Goal: Task Accomplishment & Management: Manage account settings

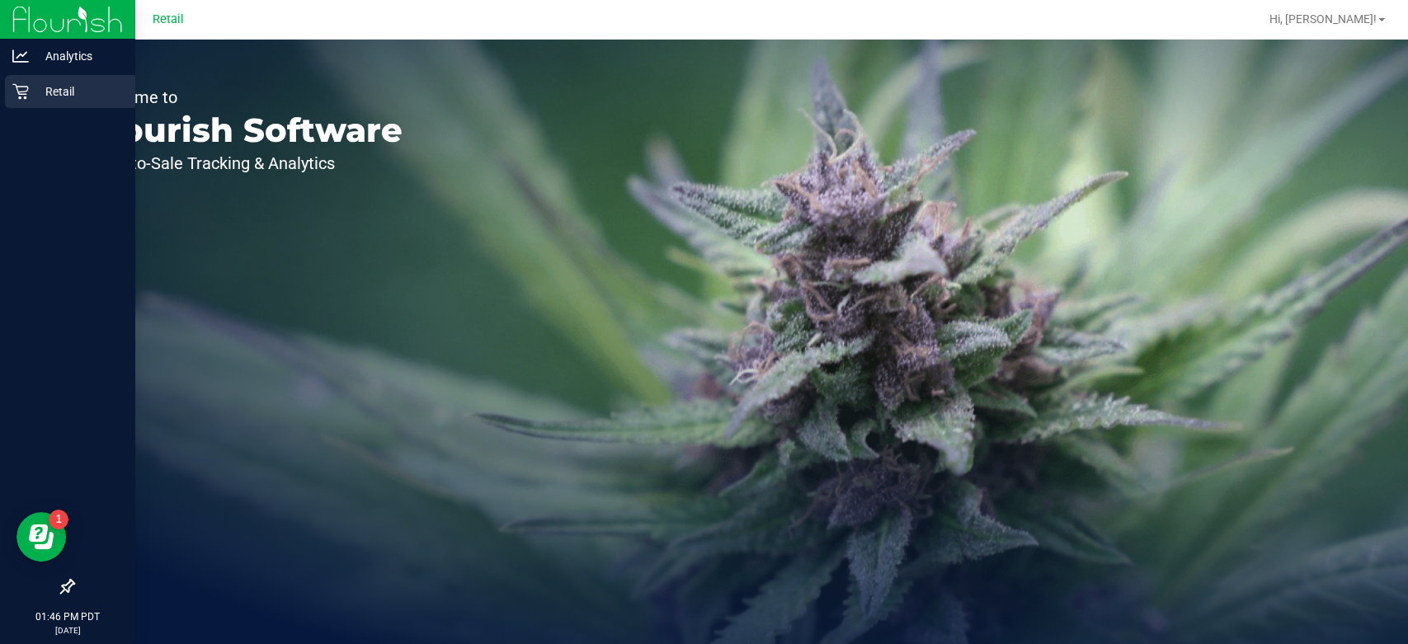
click at [1, 109] on link "Retail" at bounding box center [67, 92] width 135 height 35
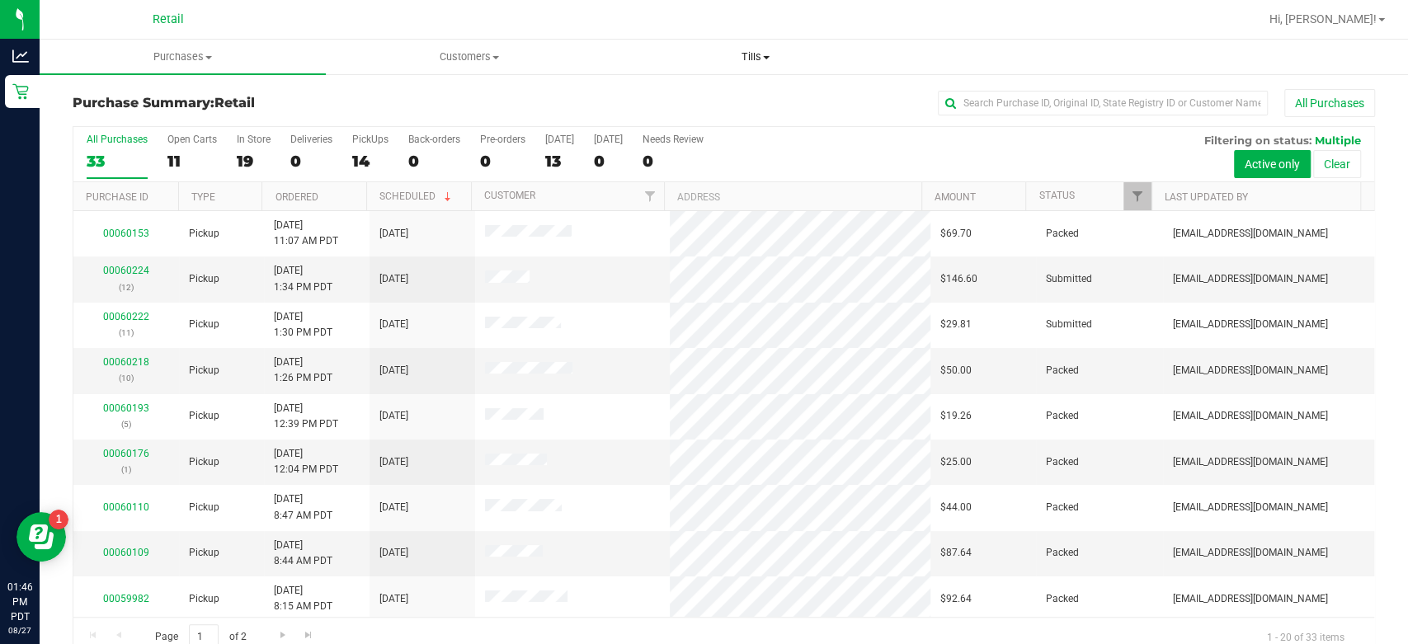
click at [777, 59] on span "Tills" at bounding box center [755, 56] width 285 height 15
click at [659, 105] on span "Manage tills" at bounding box center [667, 99] width 111 height 14
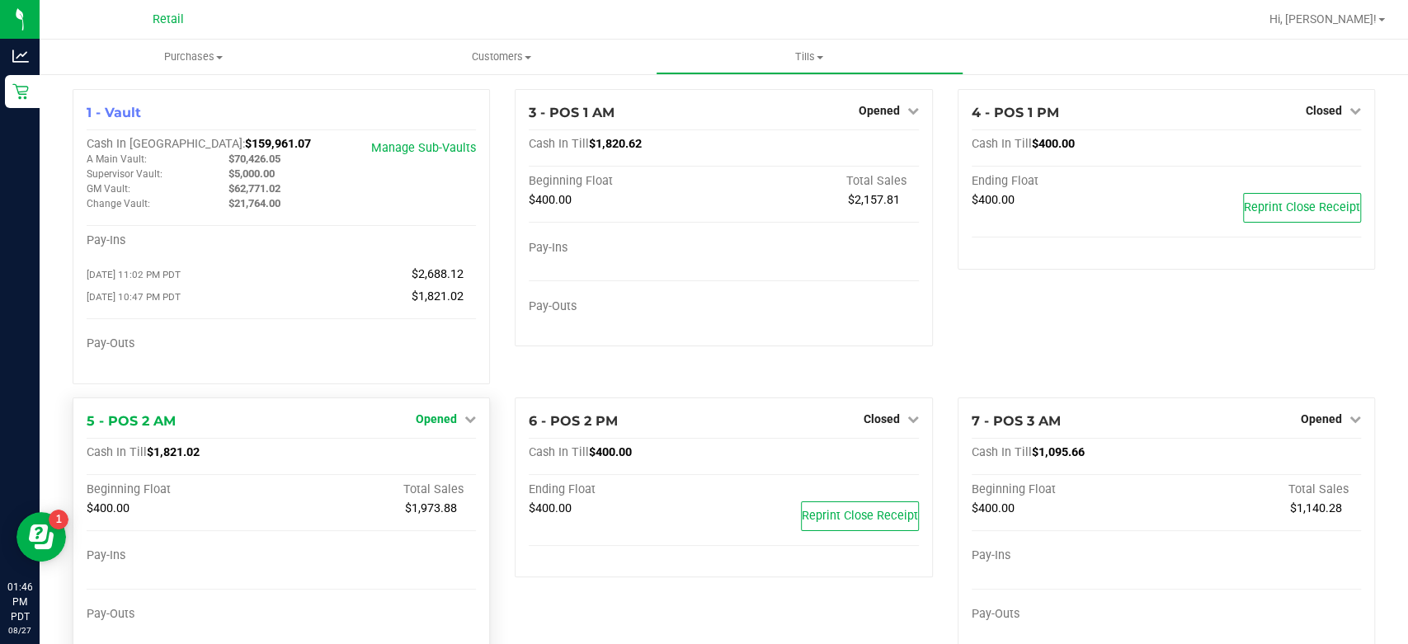
click at [468, 425] on icon at bounding box center [470, 419] width 12 height 12
click at [424, 454] on link "Close Till" at bounding box center [439, 452] width 45 height 13
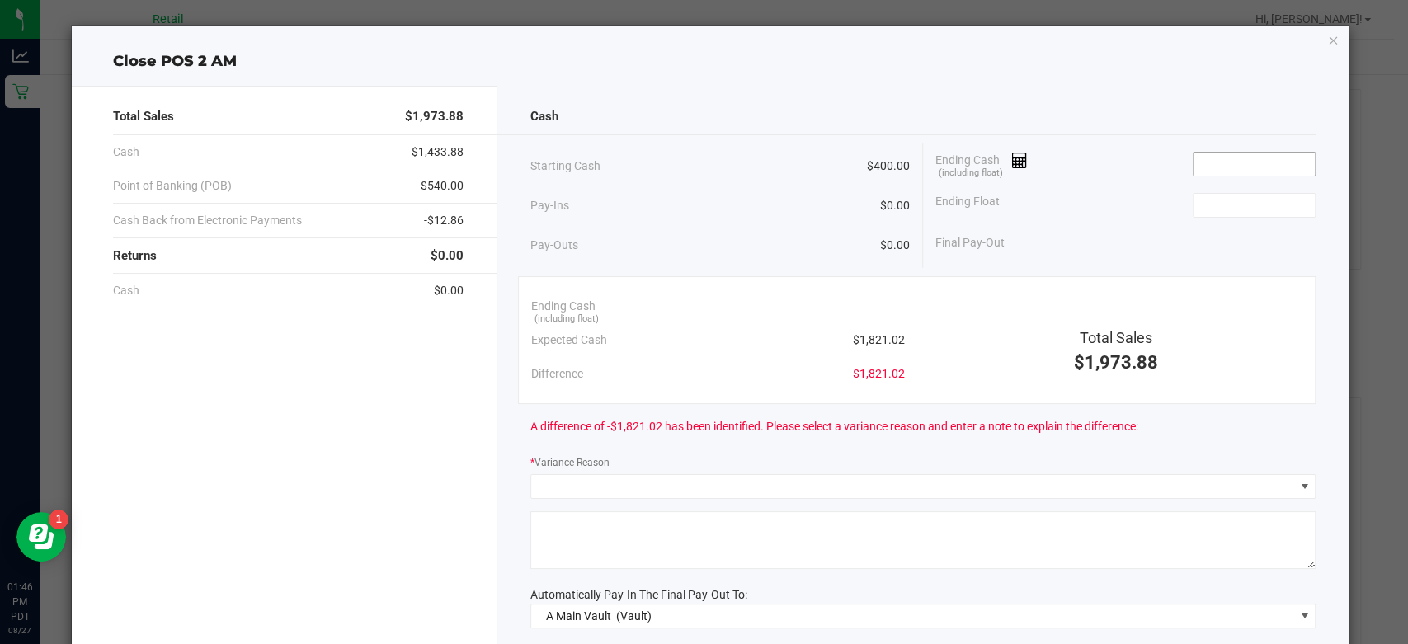
click at [1242, 159] on input at bounding box center [1253, 164] width 121 height 23
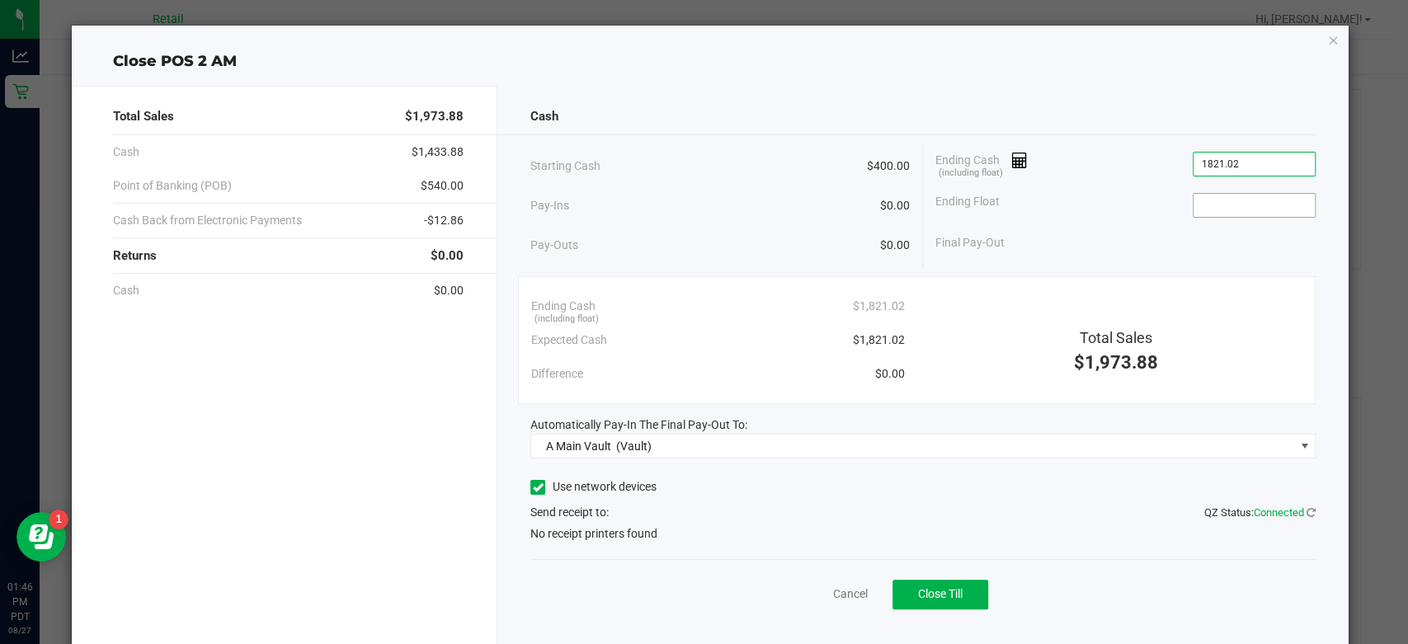
click at [1240, 205] on input at bounding box center [1253, 205] width 121 height 23
type input "$1,821.02"
click at [533, 487] on icon at bounding box center [538, 487] width 11 height 0
click at [0, 0] on input "Use network devices" at bounding box center [0, 0] width 0 height 0
type input "$400.00"
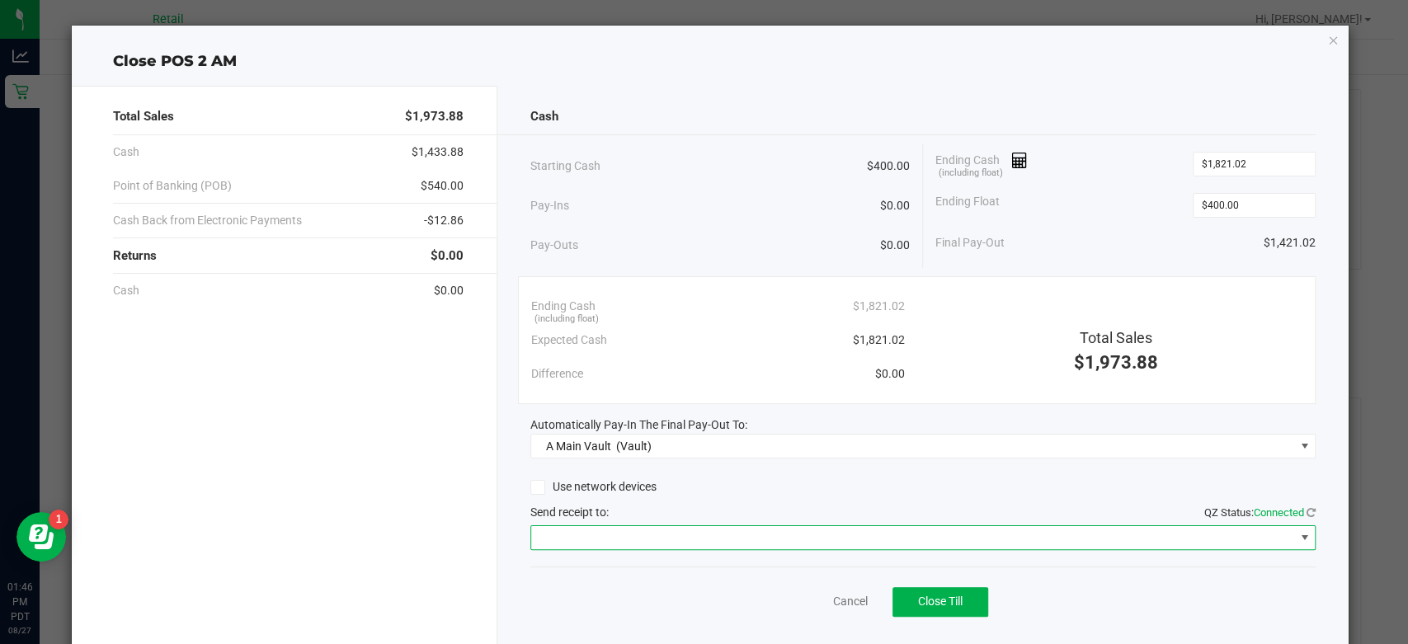
click at [1297, 541] on span at bounding box center [1303, 537] width 13 height 13
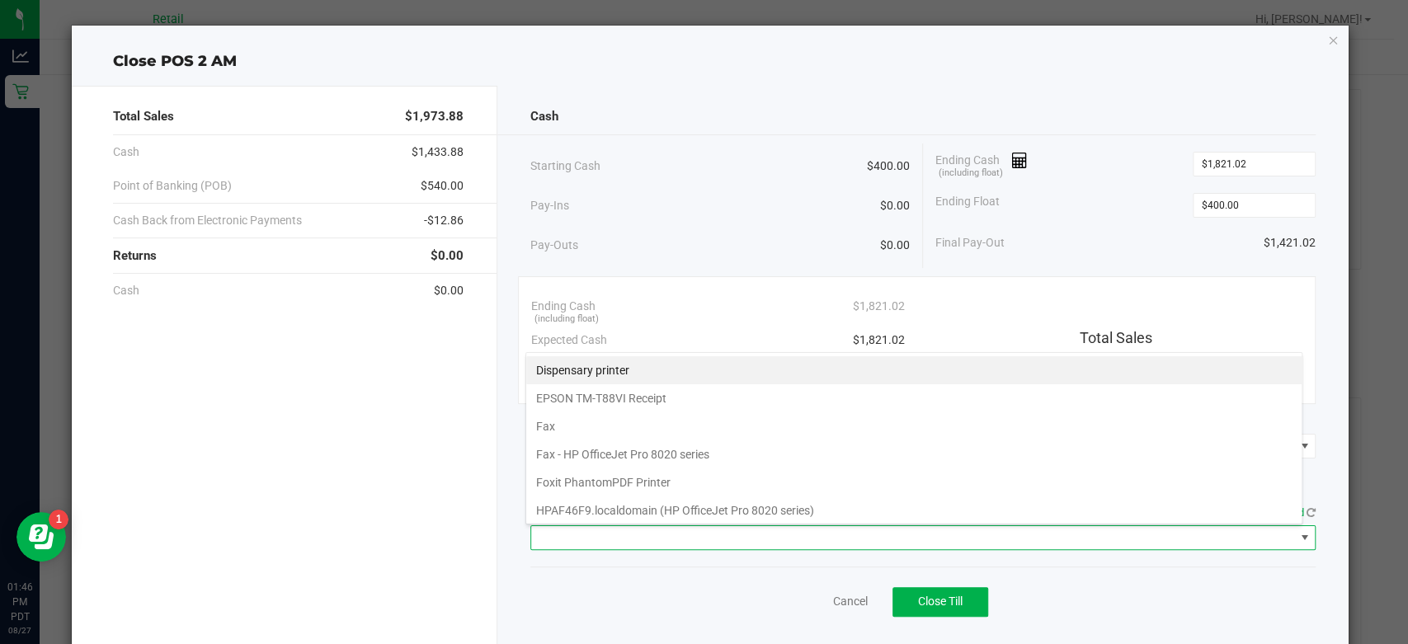
scroll to position [24, 777]
click at [628, 402] on Receipt "EPSON TM-T88VI Receipt" at bounding box center [913, 398] width 775 height 28
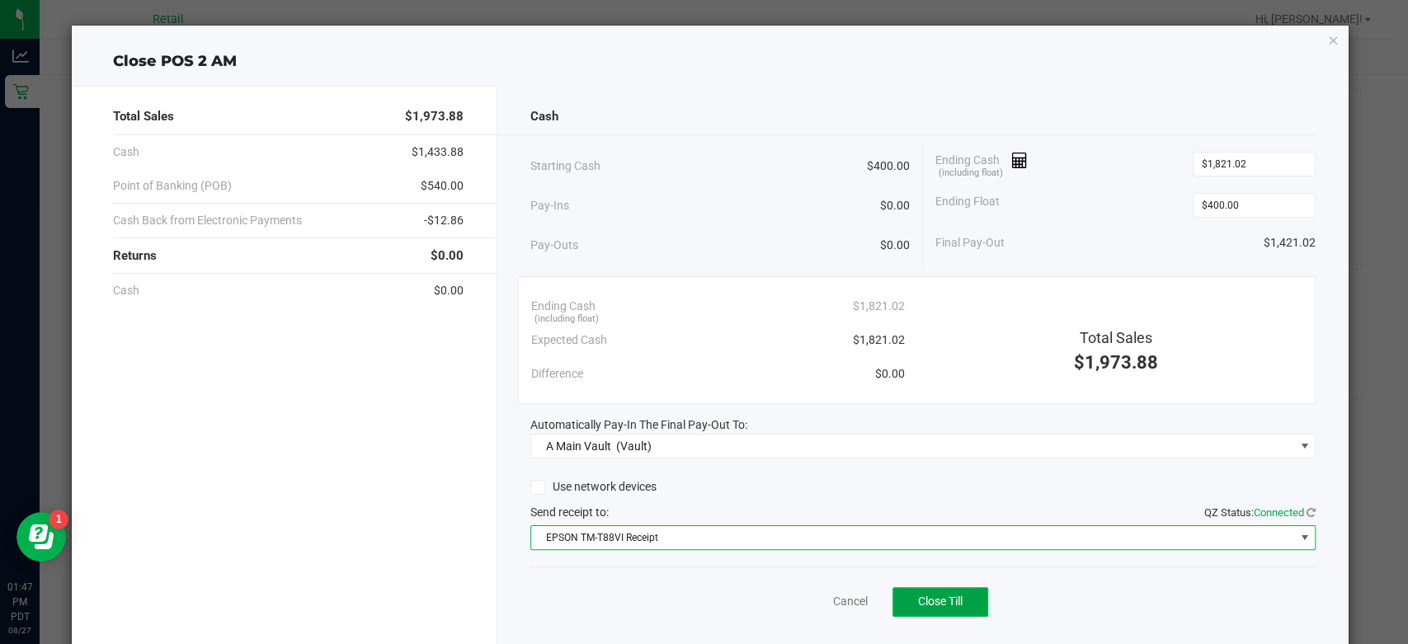
click at [935, 599] on span "Close Till" at bounding box center [940, 601] width 45 height 13
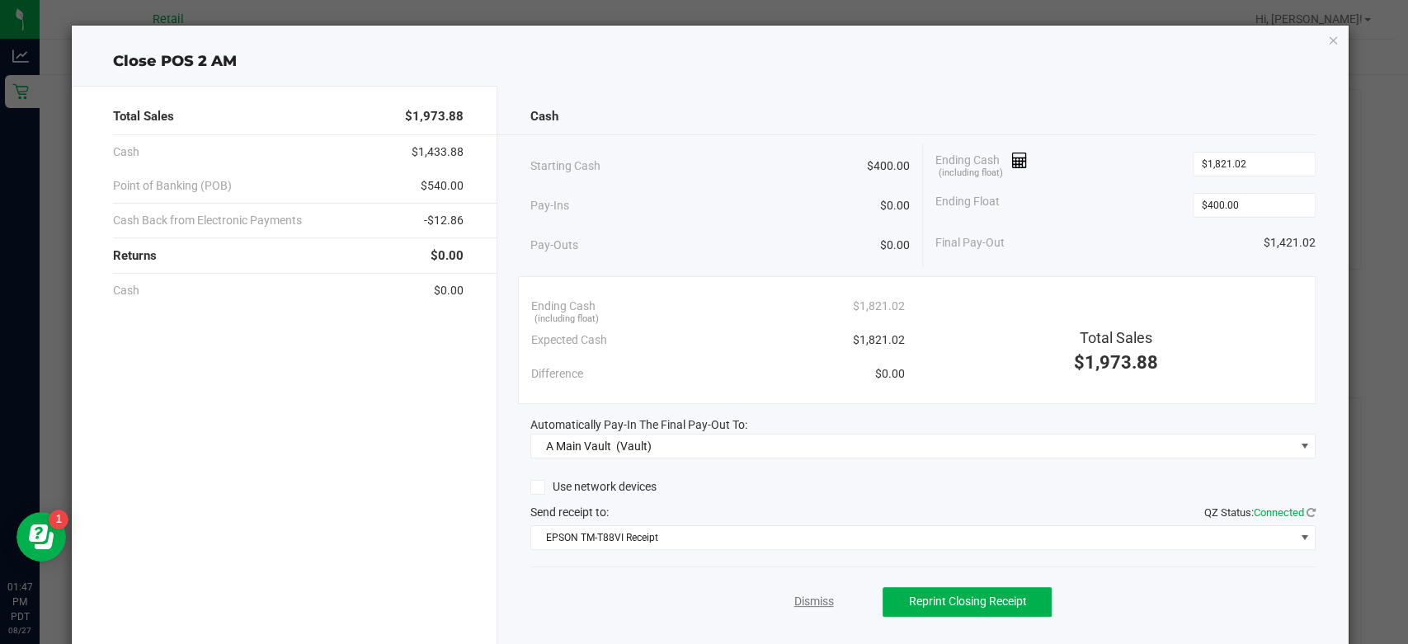
click at [798, 601] on link "Dismiss" at bounding box center [813, 601] width 40 height 17
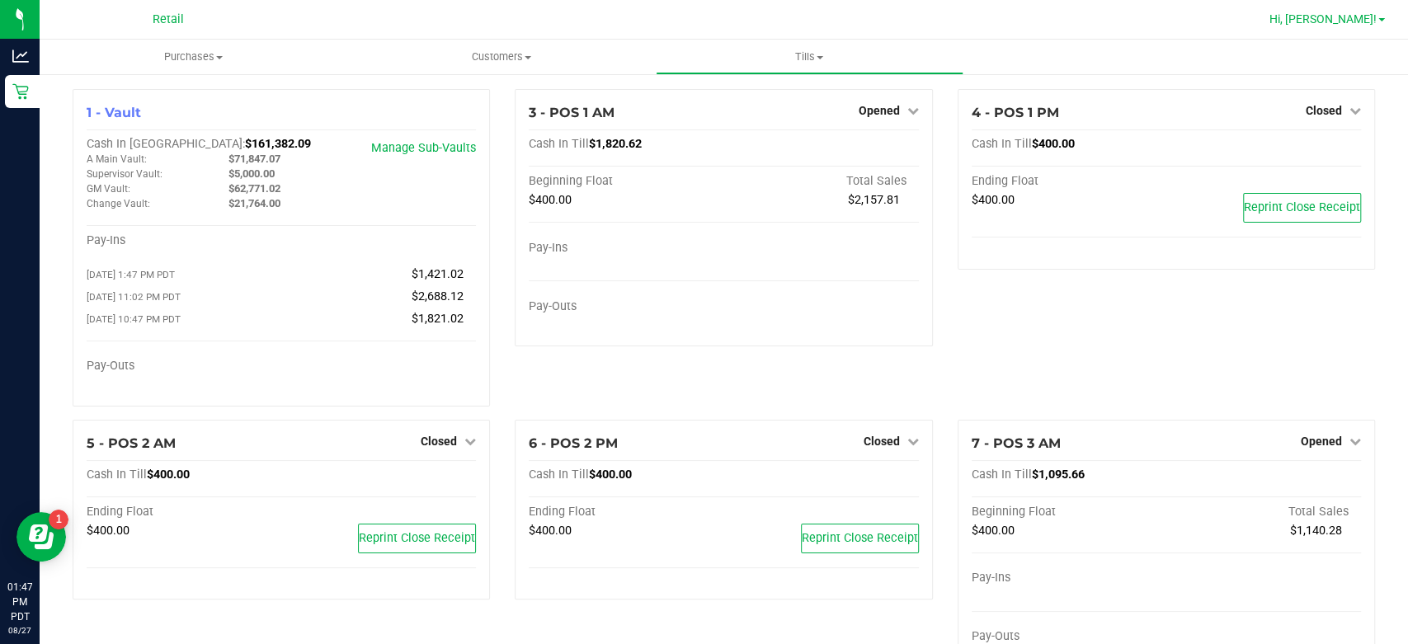
click at [1381, 20] on span at bounding box center [1381, 19] width 7 height 3
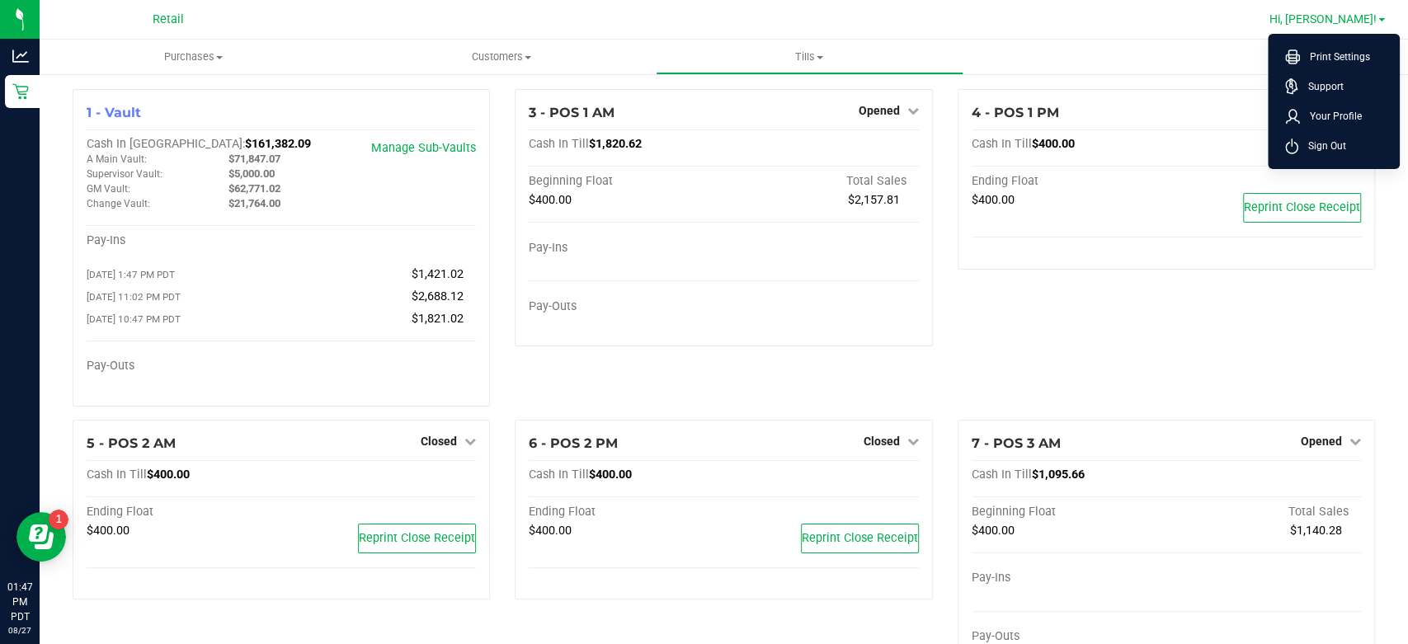
click at [1321, 158] on li "Sign Out" at bounding box center [1334, 146] width 124 height 30
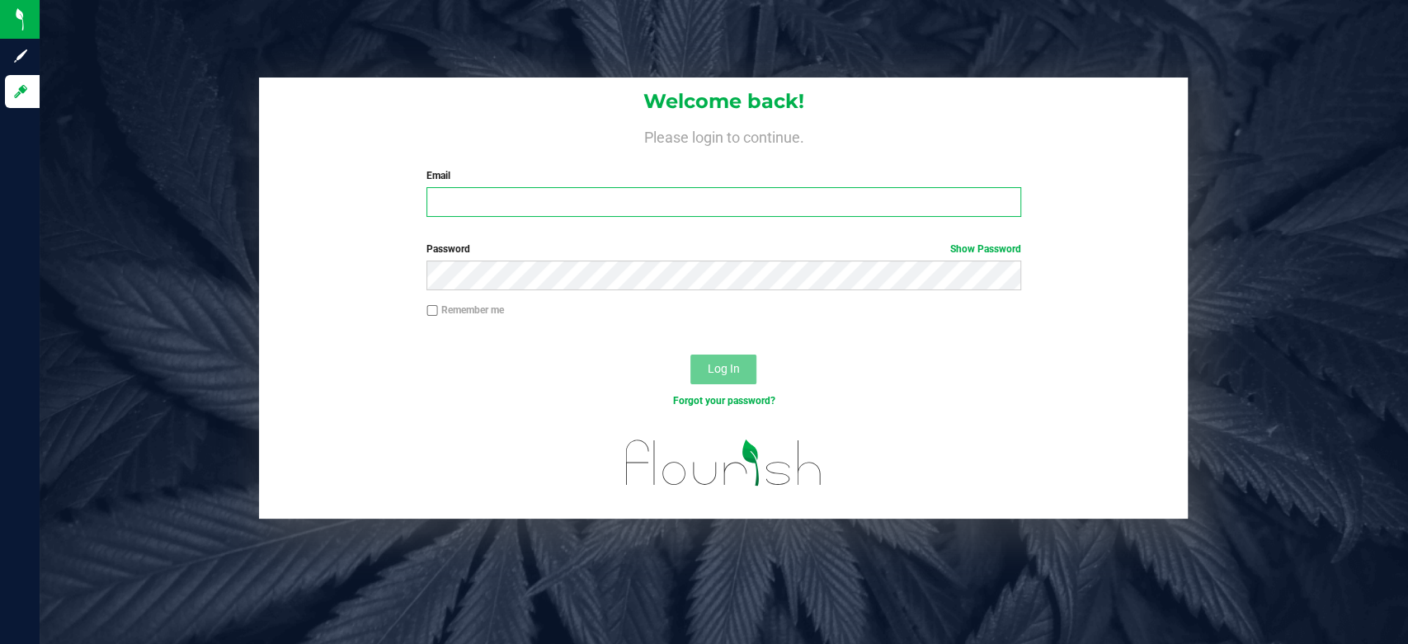
click at [492, 197] on input "Email" at bounding box center [723, 202] width 595 height 30
type input "[EMAIL_ADDRESS][DOMAIN_NAME]"
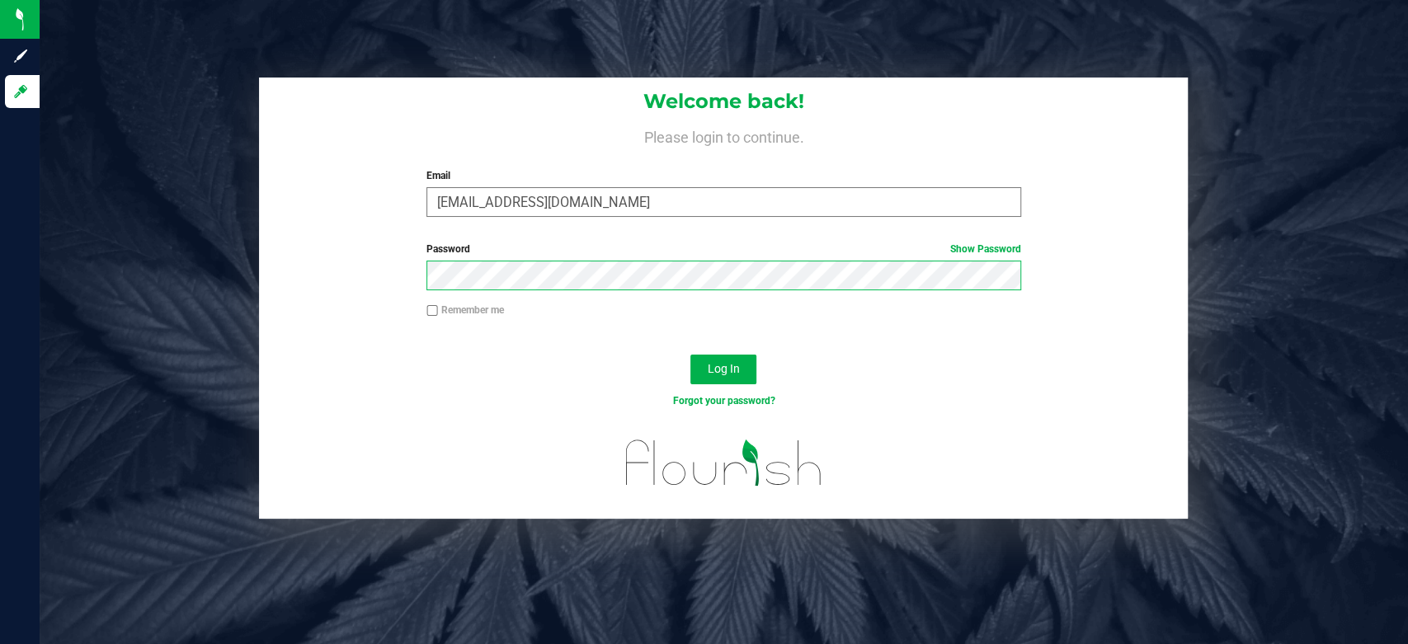
click at [690, 355] on button "Log In" at bounding box center [723, 370] width 66 height 30
